Goal: Task Accomplishment & Management: Use online tool/utility

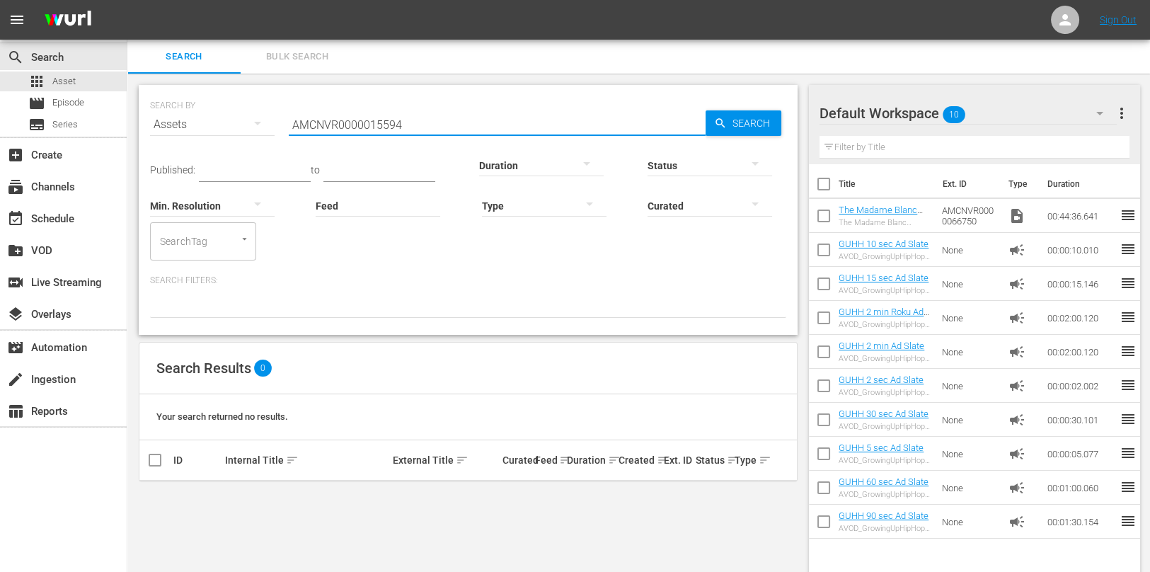
click at [358, 124] on input "AMCNVR0000015594" at bounding box center [497, 125] width 417 height 34
click at [358, 123] on input "AMCNVR0000015594" at bounding box center [497, 125] width 417 height 34
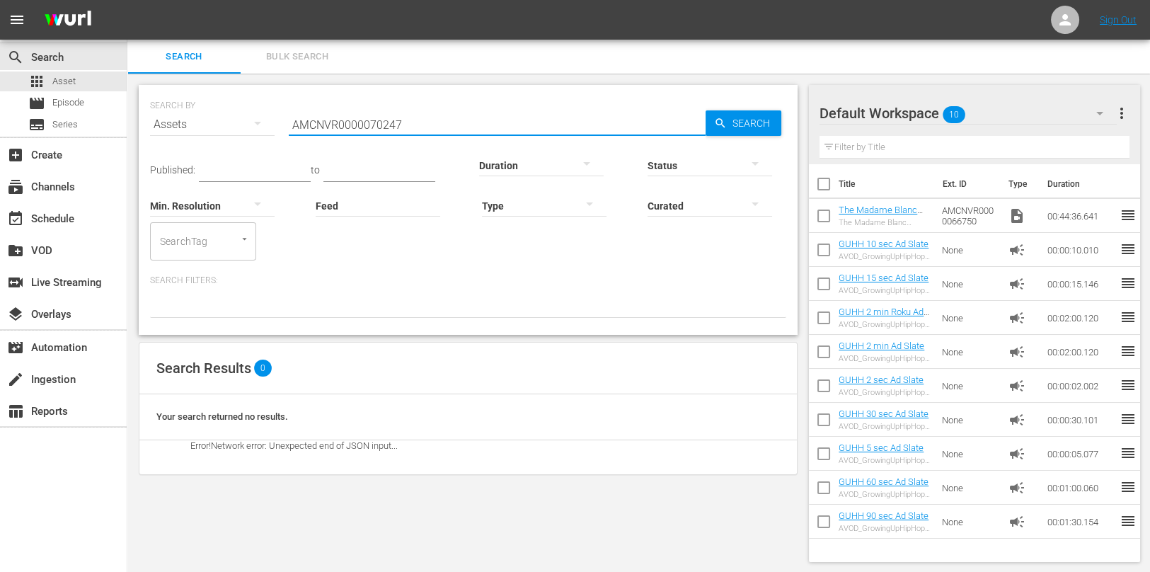
type input "AMCNVR0000070247"
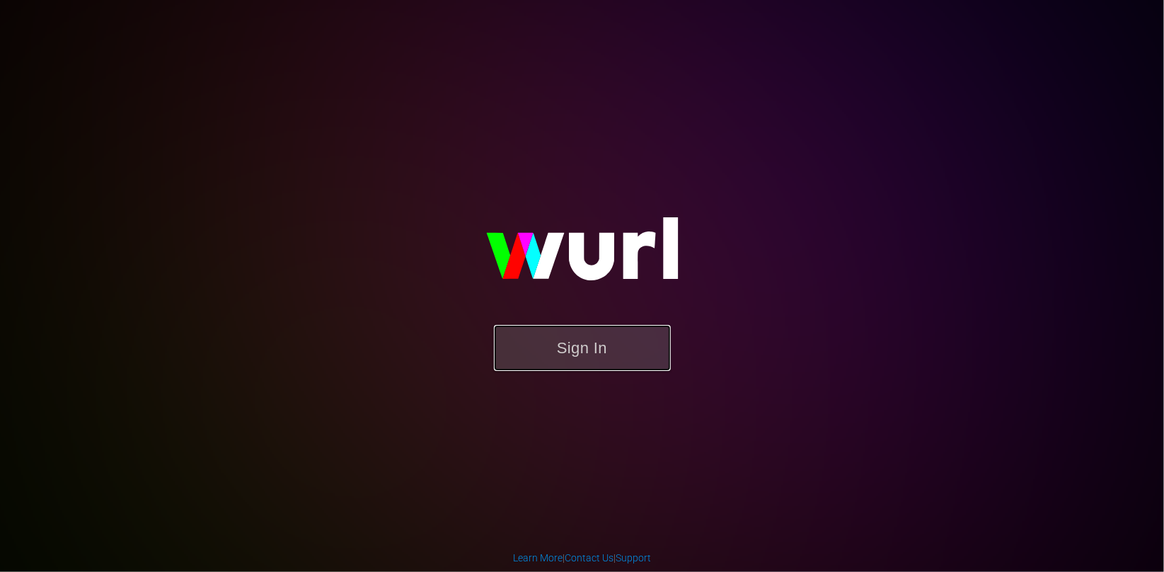
click at [607, 348] on button "Sign In" at bounding box center [582, 348] width 177 height 46
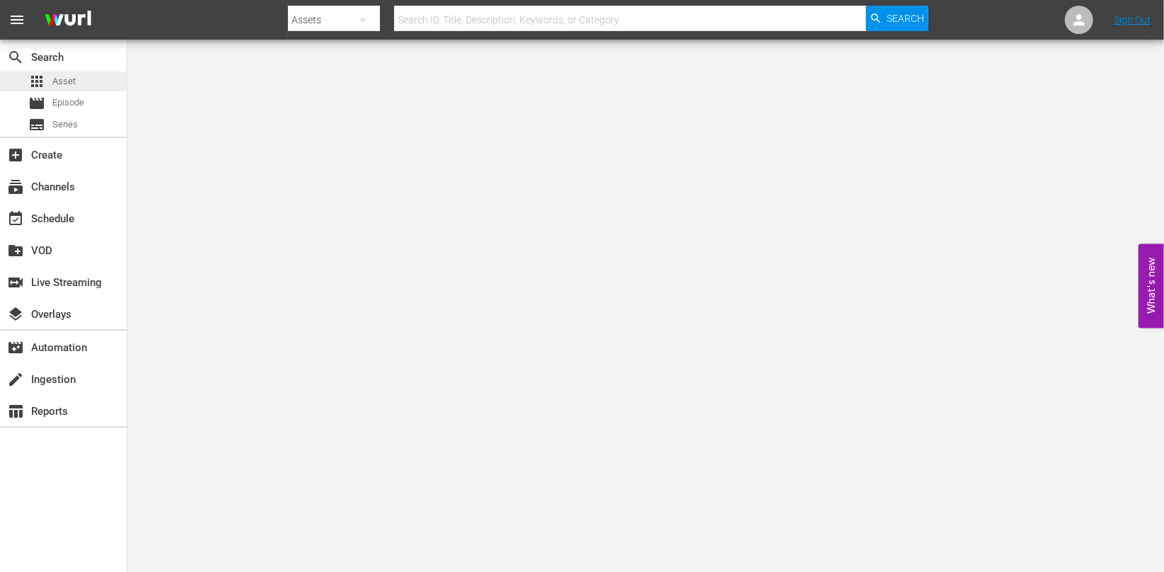
click at [71, 86] on span "Asset" at bounding box center [63, 81] width 23 height 14
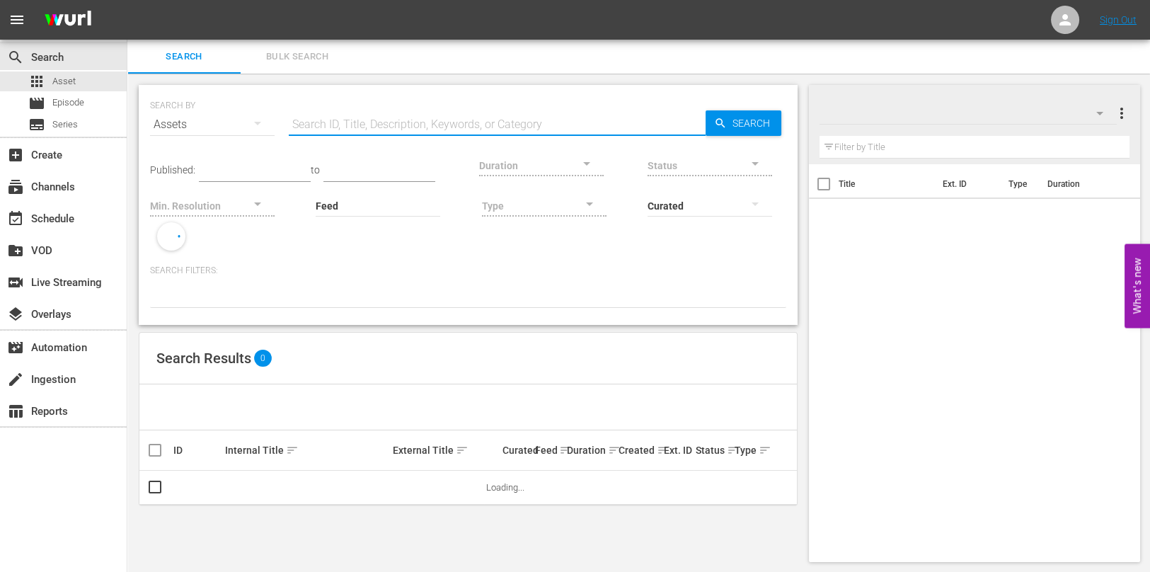
click at [330, 127] on input "text" at bounding box center [497, 125] width 417 height 34
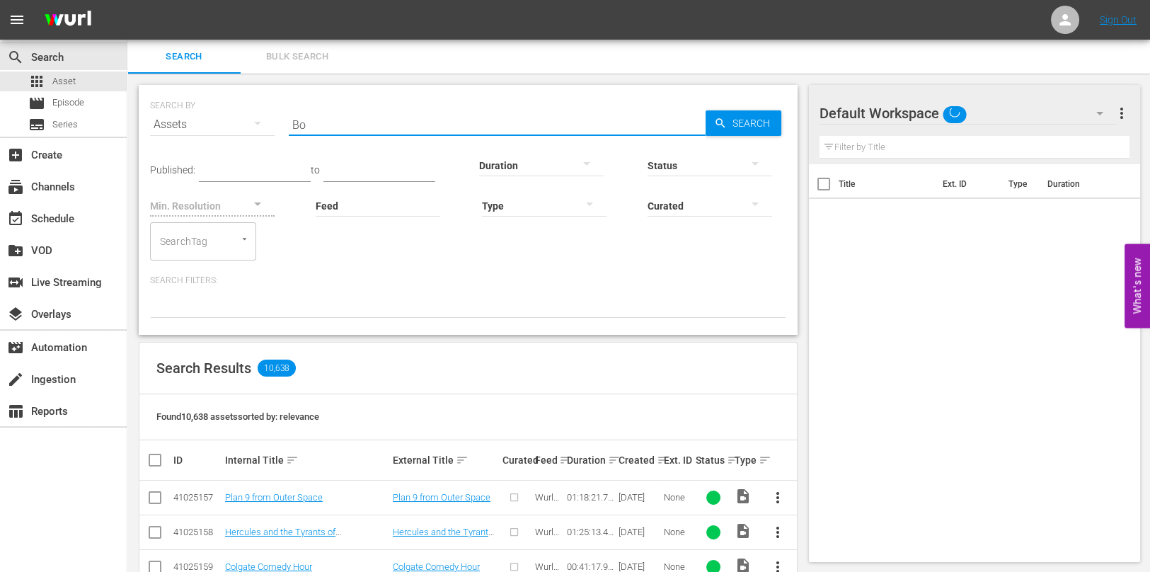
type input "B"
paste input "AMCNVR0000070247"
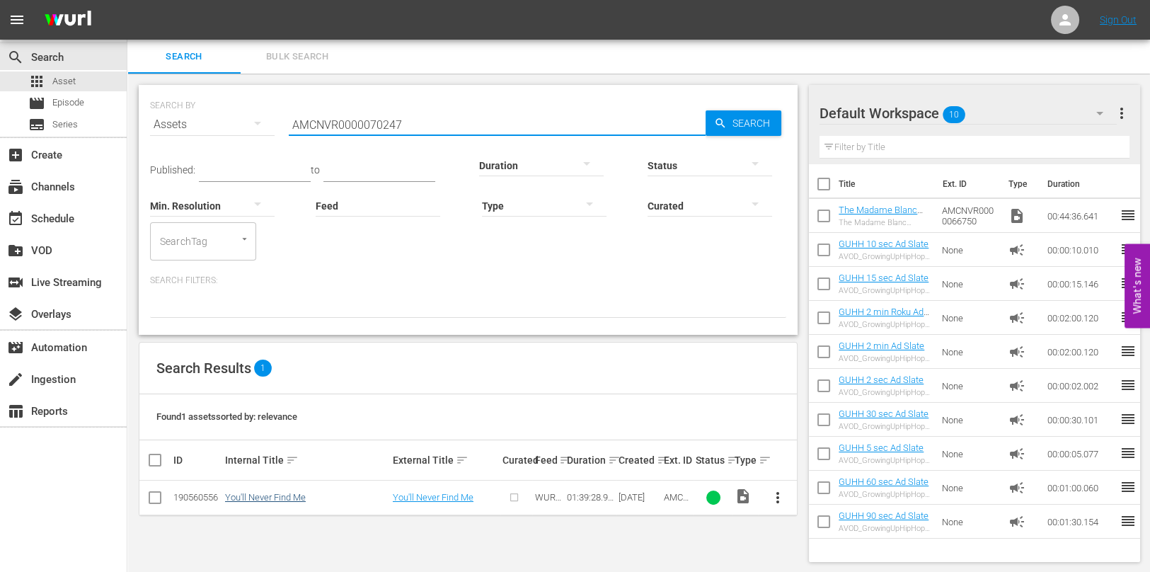
type input "AMCNVR0000070247"
click at [293, 495] on link "You'll Never Find Me" at bounding box center [265, 497] width 81 height 11
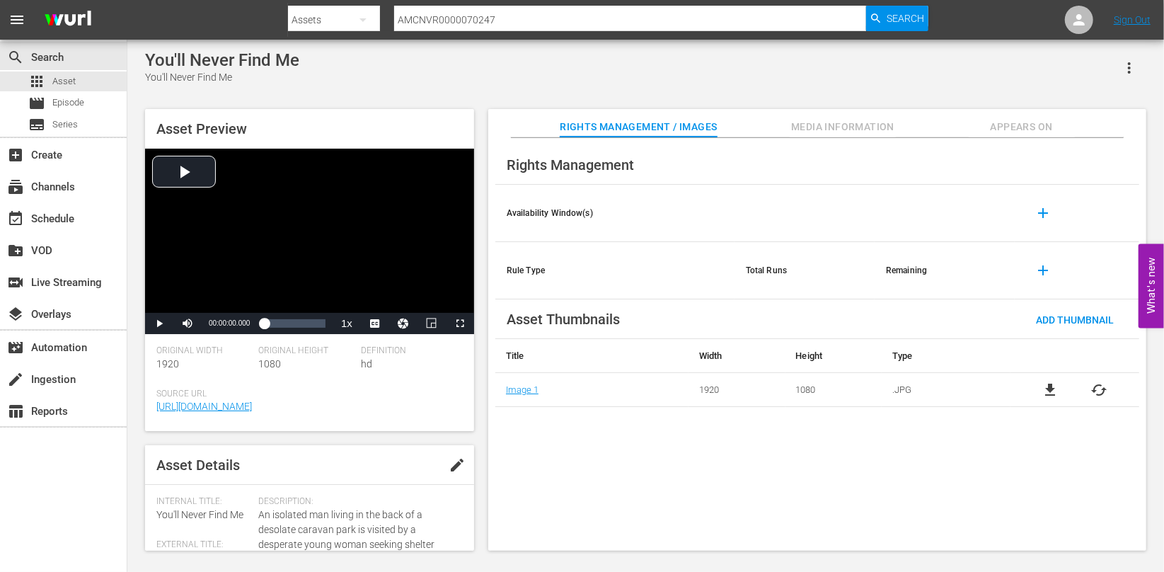
click at [449, 468] on span "edit" at bounding box center [457, 464] width 17 height 17
click at [425, 455] on div "Save" at bounding box center [437, 464] width 62 height 25
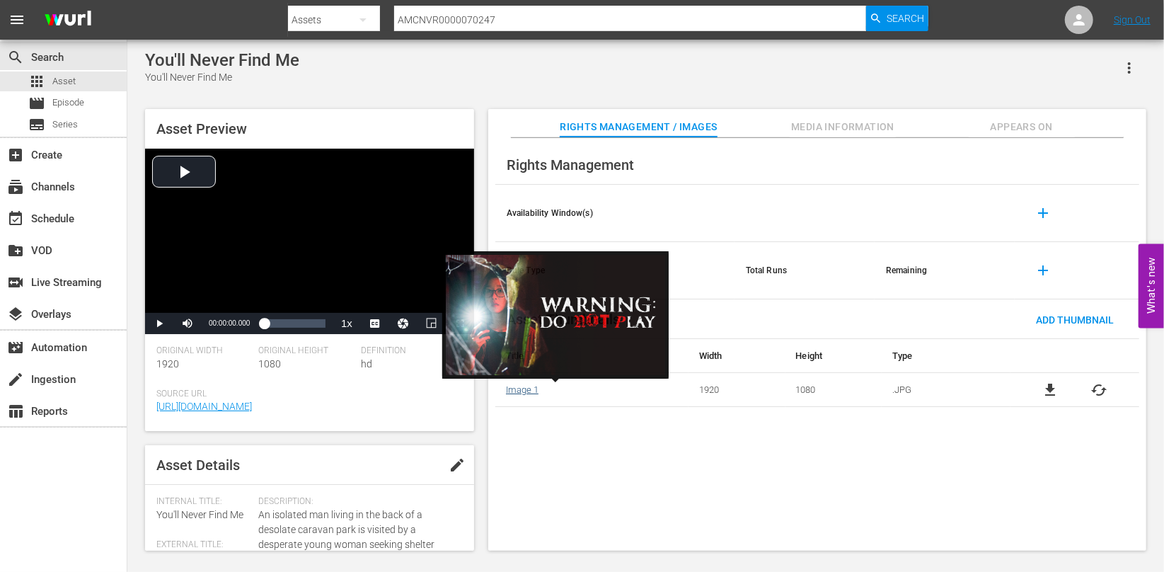
click at [525, 387] on link "Image 1" at bounding box center [522, 389] width 33 height 11
